Goal: Find specific page/section: Find specific page/section

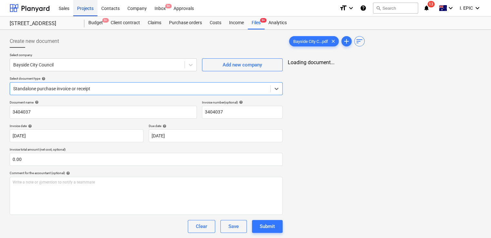
type input "3404037"
type input "[DATE]"
click at [86, 9] on div "Projects" at bounding box center [85, 8] width 24 height 16
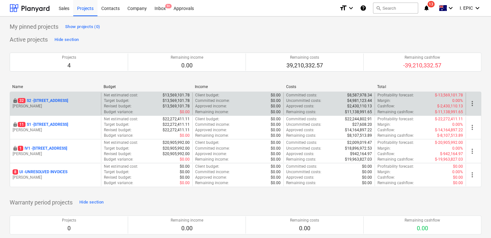
click at [40, 100] on p "[STREET_ADDRESS]" at bounding box center [43, 100] width 50 height 5
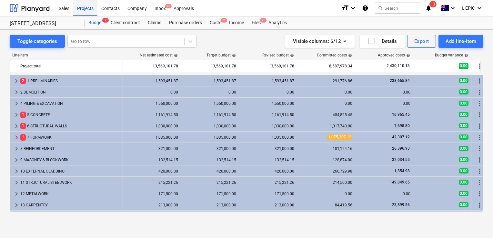
click at [90, 11] on div "Projects" at bounding box center [85, 8] width 24 height 16
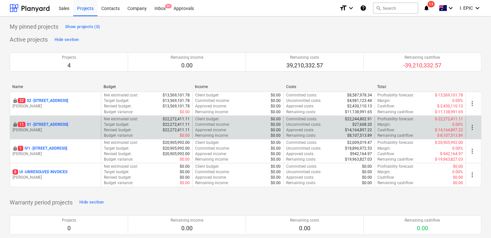
click at [49, 128] on p "[PERSON_NAME]" at bounding box center [56, 129] width 86 height 5
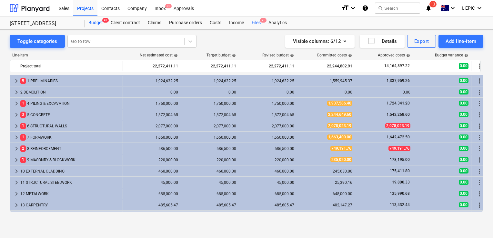
click at [251, 24] on div "Files 9+" at bounding box center [256, 22] width 17 height 13
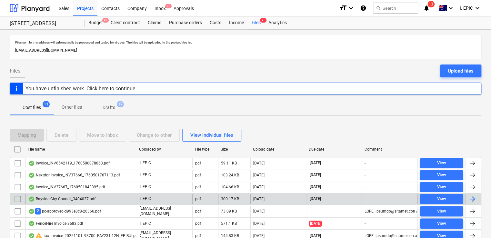
click at [73, 200] on div "Bayside City Council_3404037.pdf" at bounding box center [61, 198] width 67 height 5
